Goal: Task Accomplishment & Management: Use online tool/utility

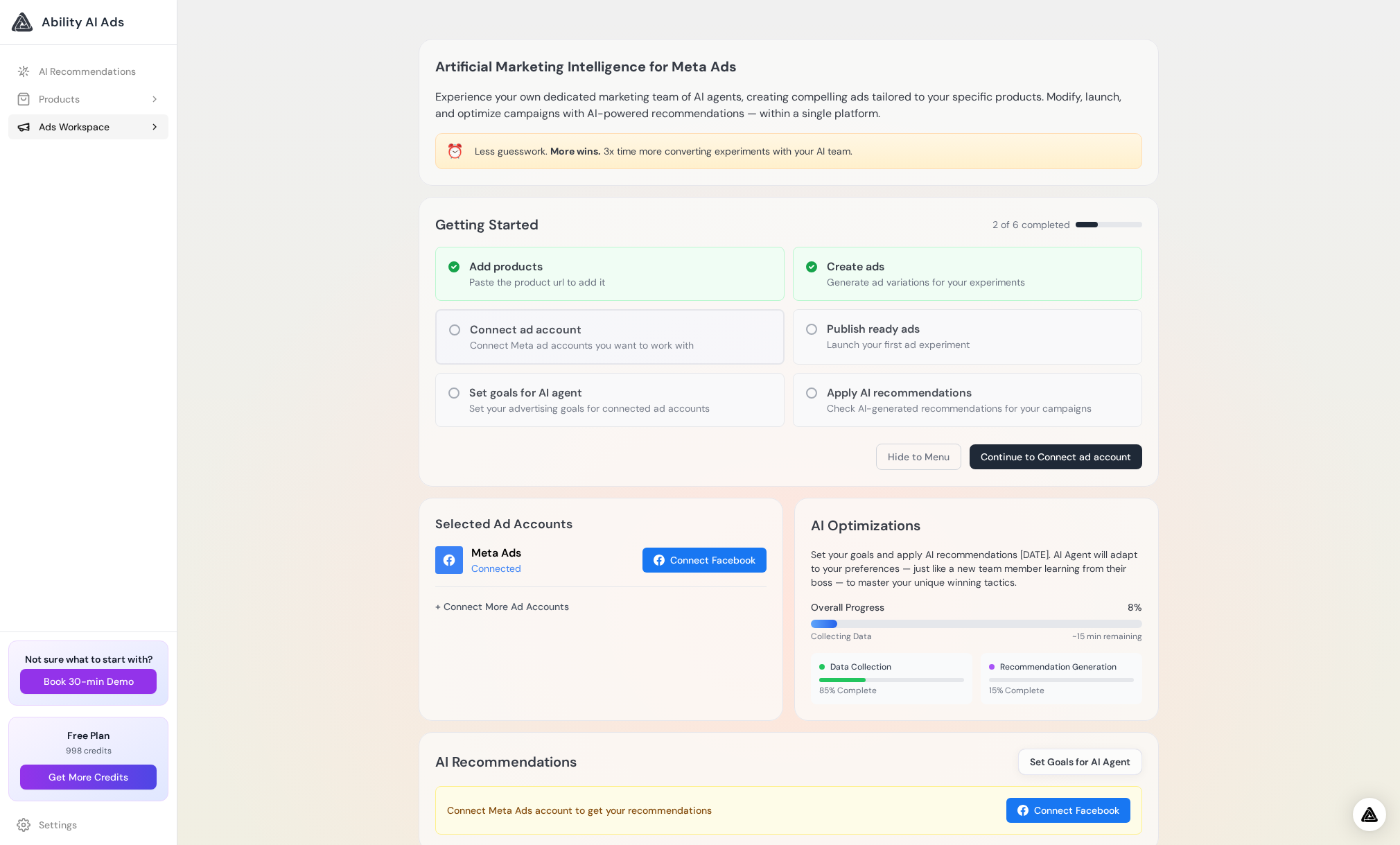
click at [105, 132] on div "Ads Workspace" at bounding box center [63, 127] width 93 height 14
click at [88, 183] on span "Experiment 1 - HYLA EST - HYLA [GEOGRAPHIC_DATA]" at bounding box center [95, 182] width 130 height 14
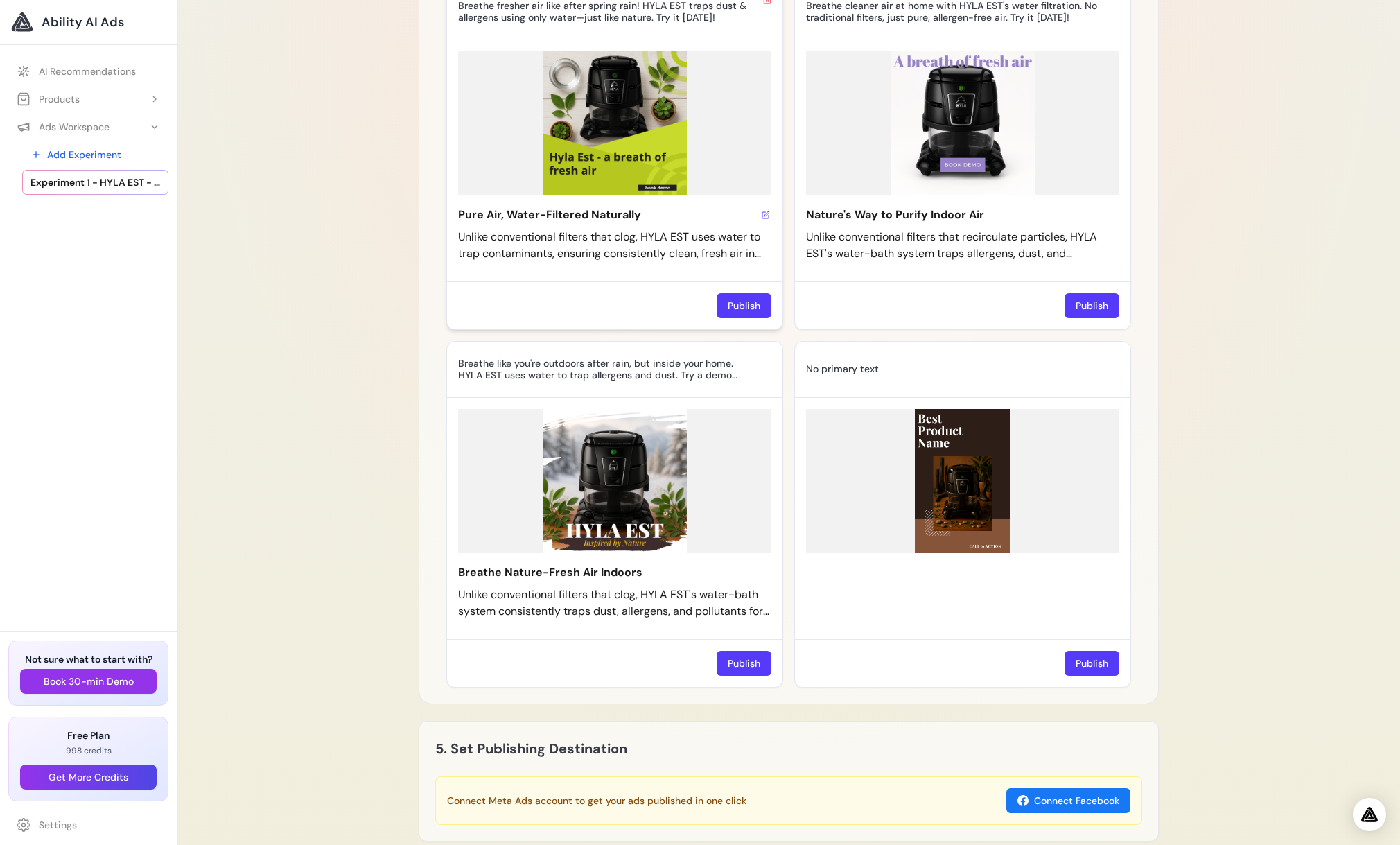
scroll to position [1028, 0]
click at [993, 553] on img at bounding box center [962, 481] width 313 height 145
click at [898, 553] on img at bounding box center [962, 481] width 313 height 145
click at [881, 639] on div at bounding box center [962, 519] width 335 height 242
click at [831, 551] on img at bounding box center [962, 481] width 313 height 145
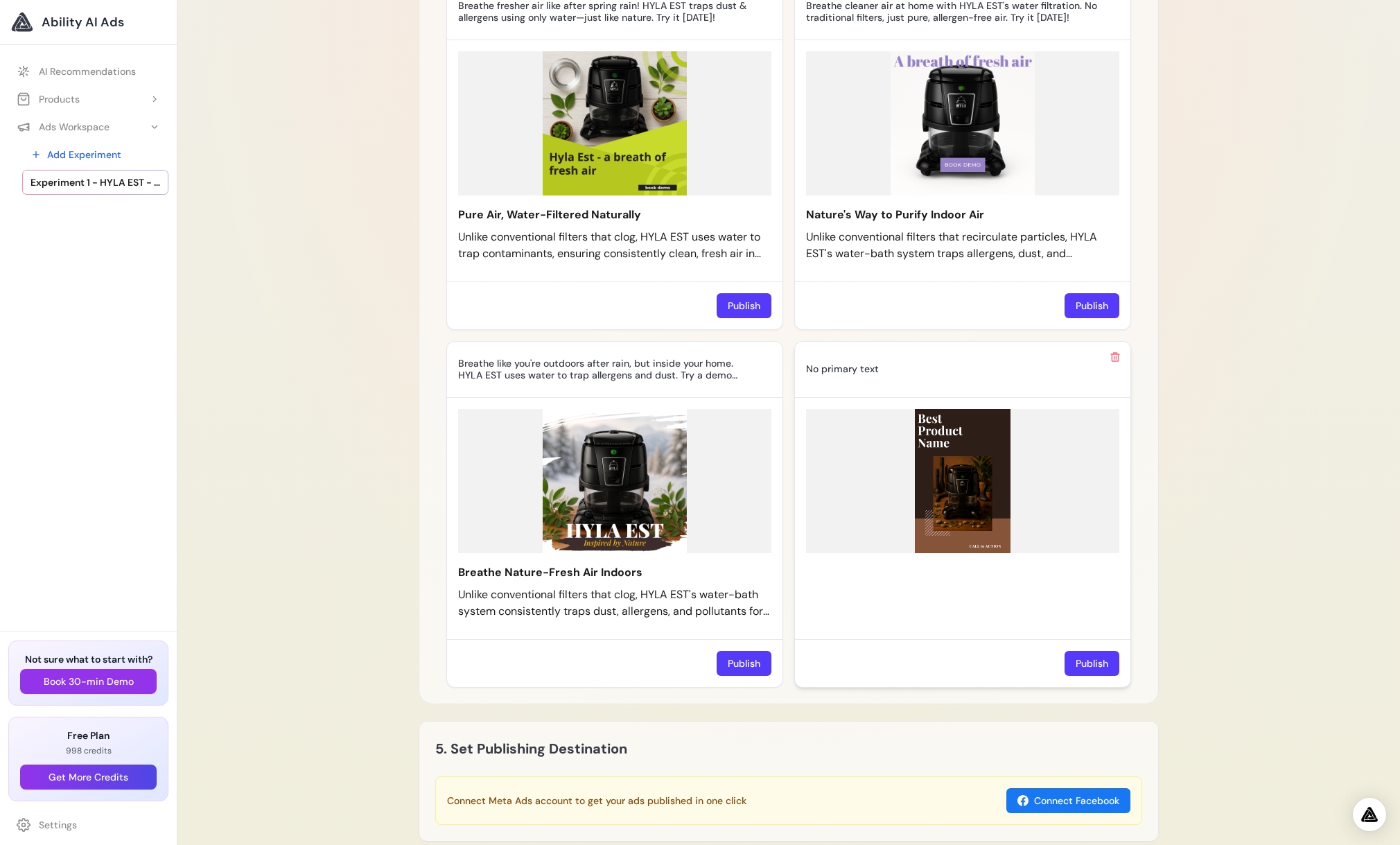
click at [849, 482] on img at bounding box center [962, 481] width 313 height 145
click at [1102, 372] on icon at bounding box center [1101, 368] width 8 height 8
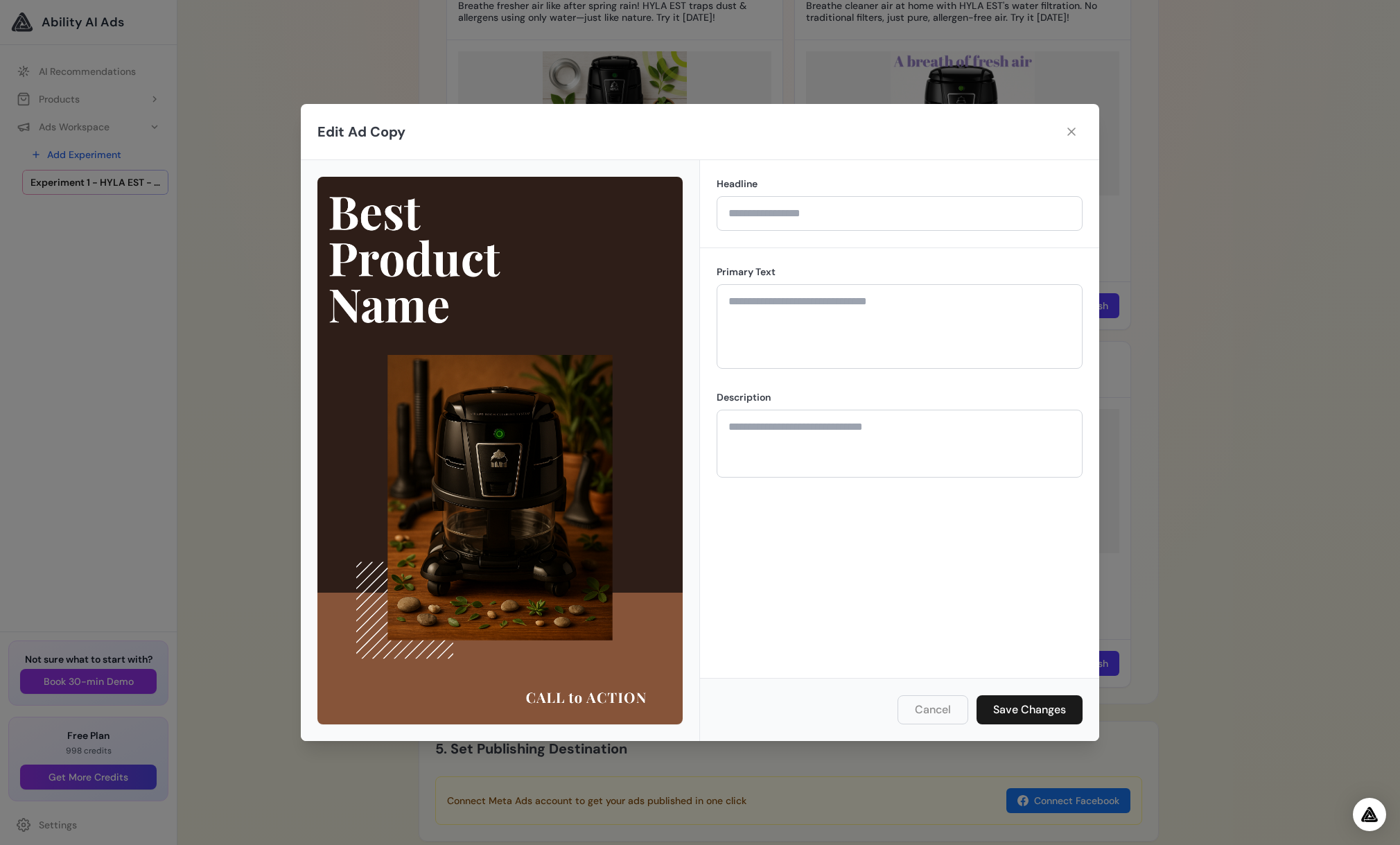
click at [1211, 567] on div "Edit Ad Copy Headline Primary Text Description Cancel Save Changes" at bounding box center [700, 422] width 1400 height 845
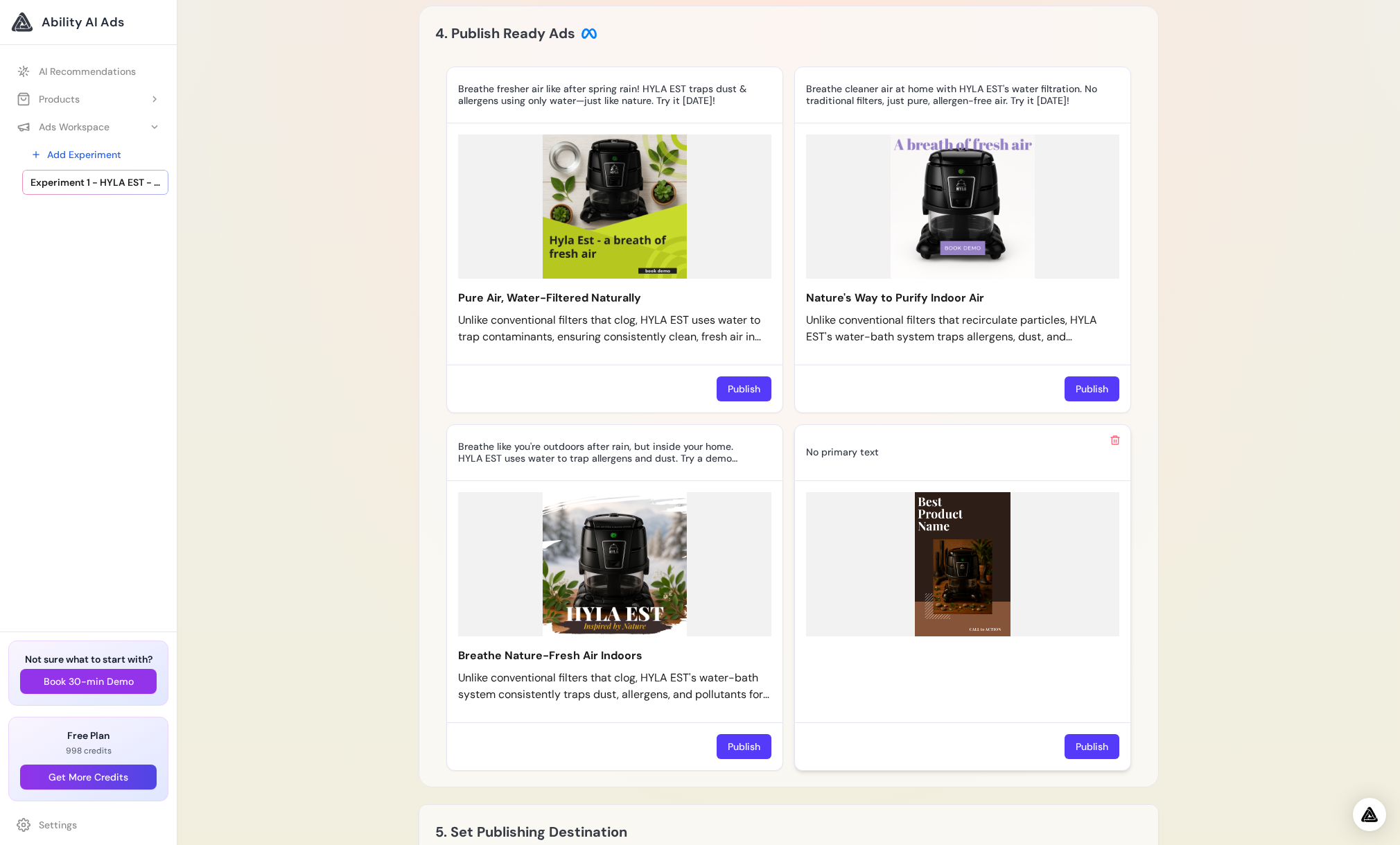
scroll to position [957, 0]
